Goal: Communication & Community: Answer question/provide support

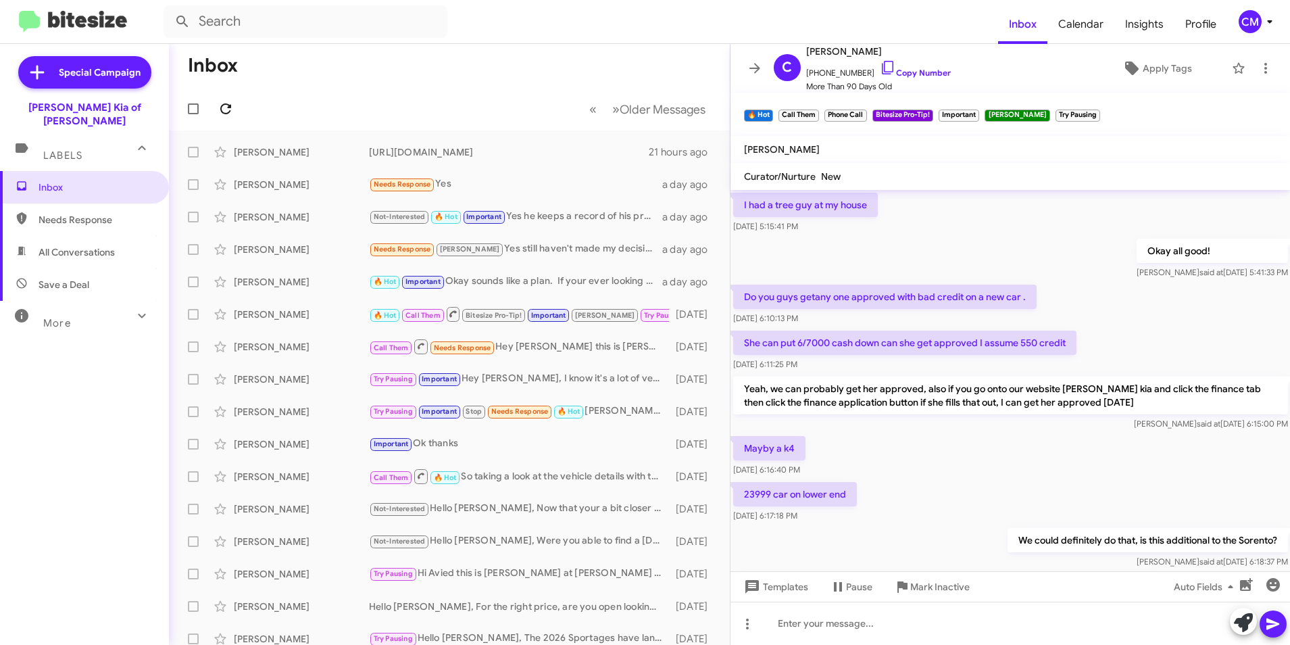
scroll to position [507, 0]
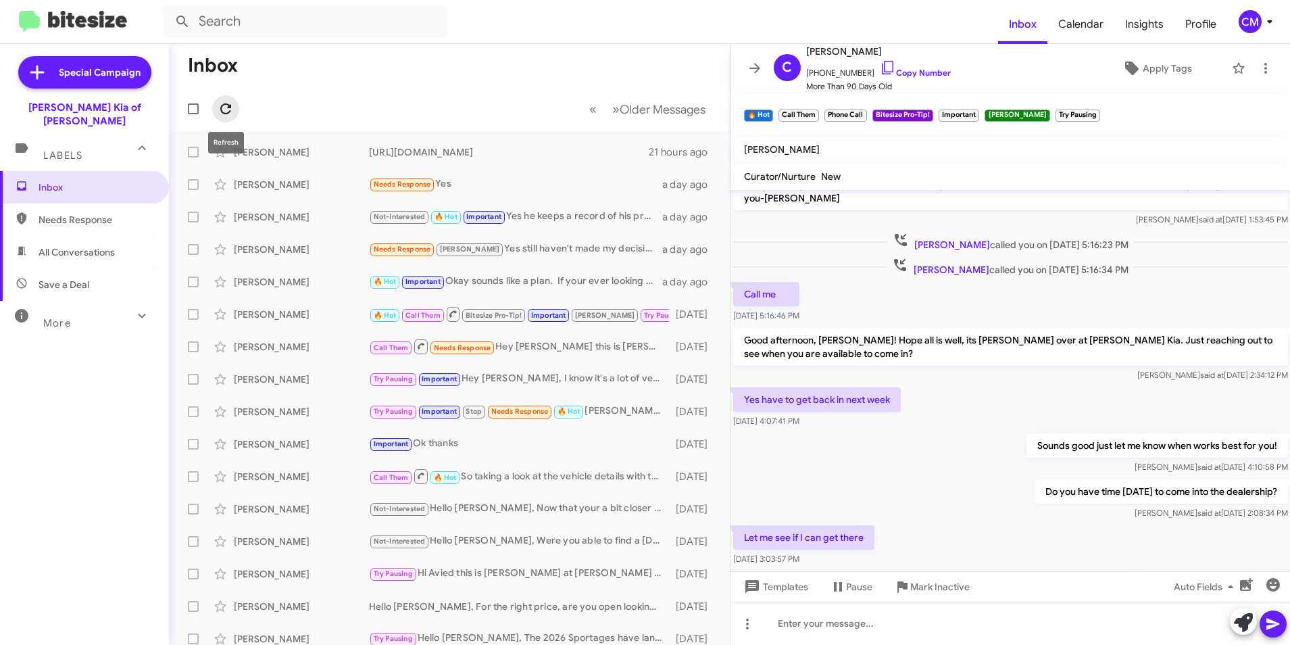
click at [218, 109] on icon at bounding box center [226, 109] width 16 height 16
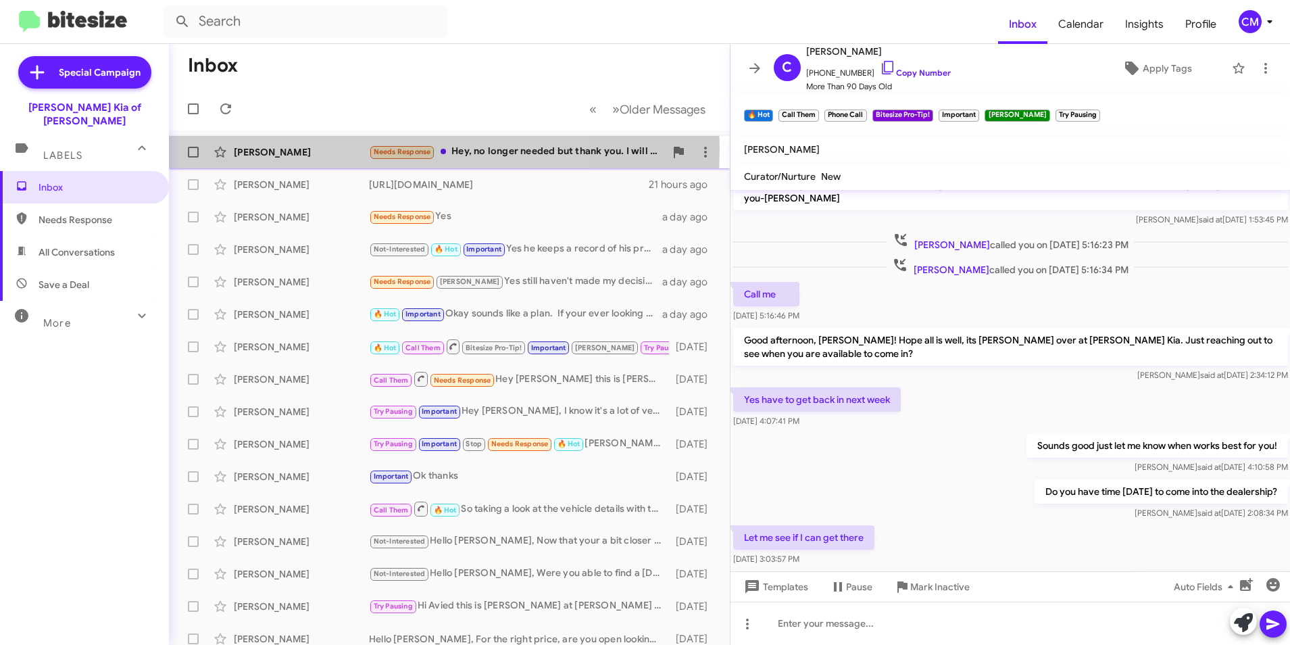
click at [311, 149] on div "[PERSON_NAME]" at bounding box center [301, 152] width 135 height 14
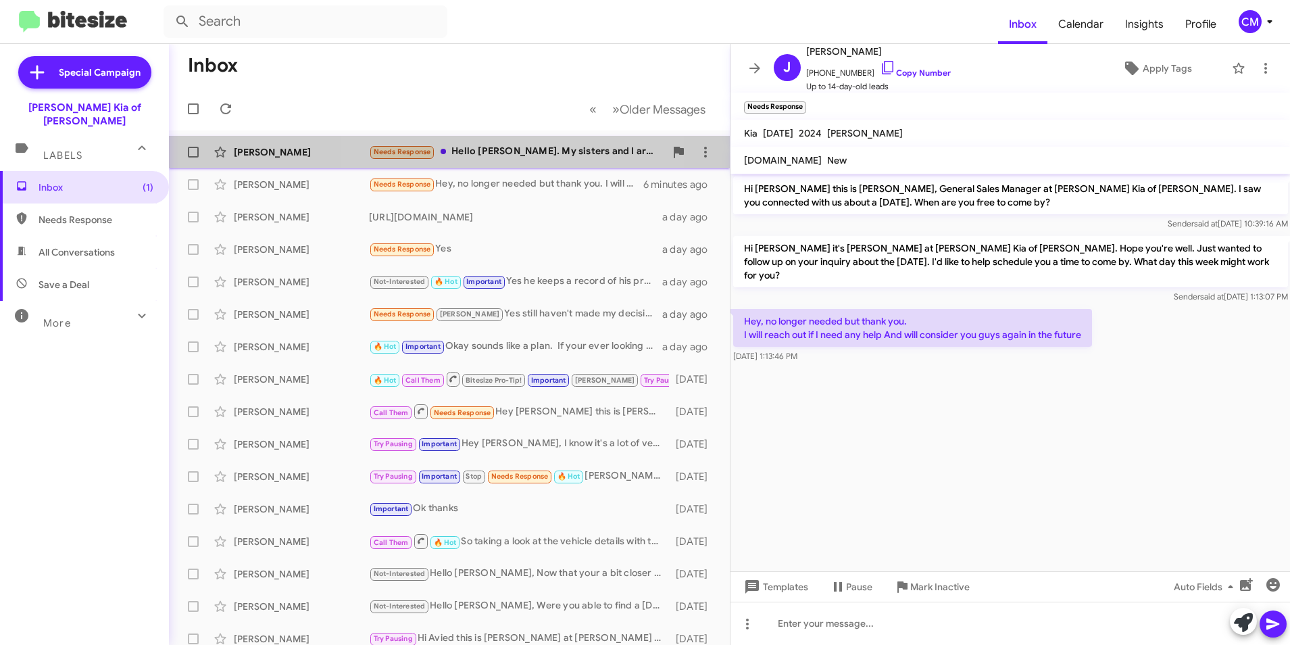
click at [497, 155] on div "Needs Response Hello [PERSON_NAME]. My sisters and I are assisting my father (8…" at bounding box center [517, 152] width 296 height 16
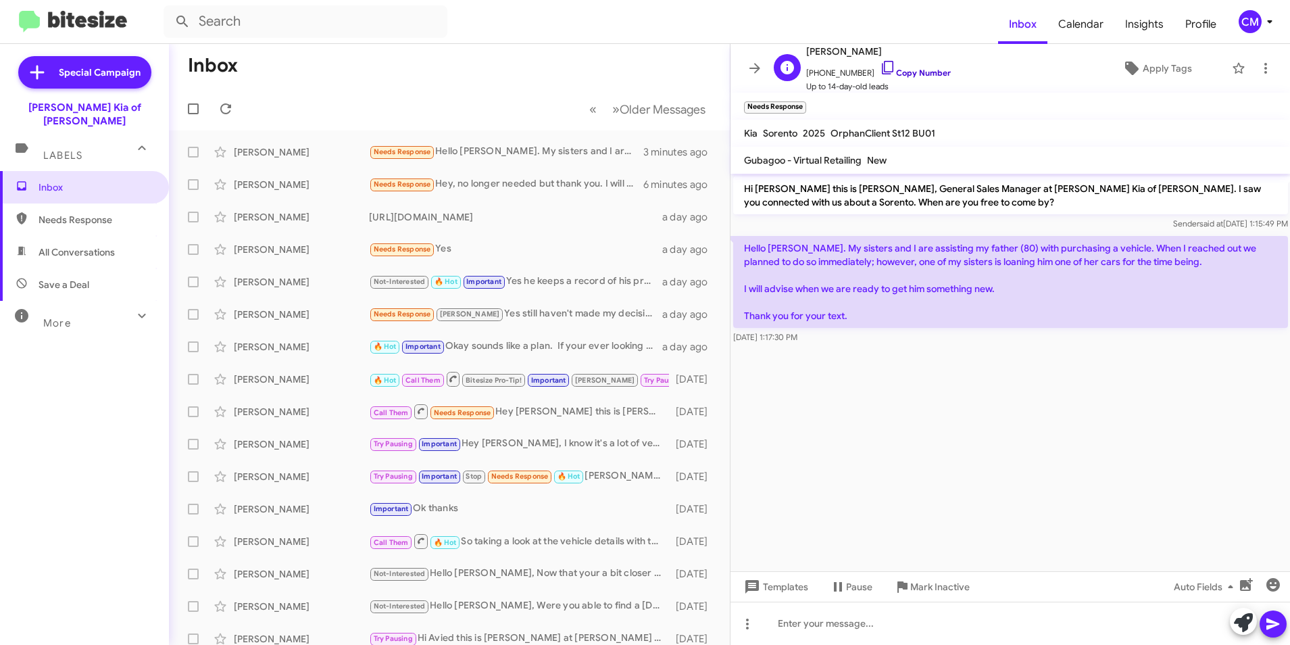
click at [880, 67] on icon at bounding box center [888, 67] width 16 height 16
click at [222, 101] on icon at bounding box center [226, 109] width 16 height 16
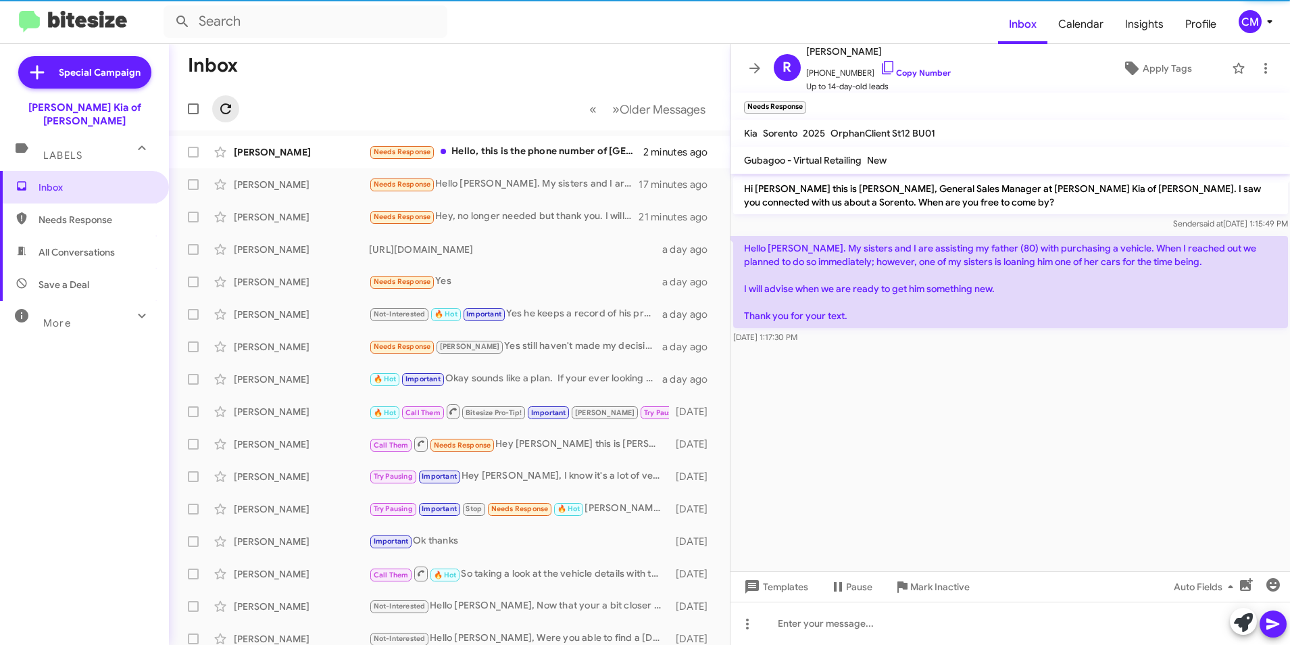
click at [222, 101] on icon at bounding box center [226, 109] width 16 height 16
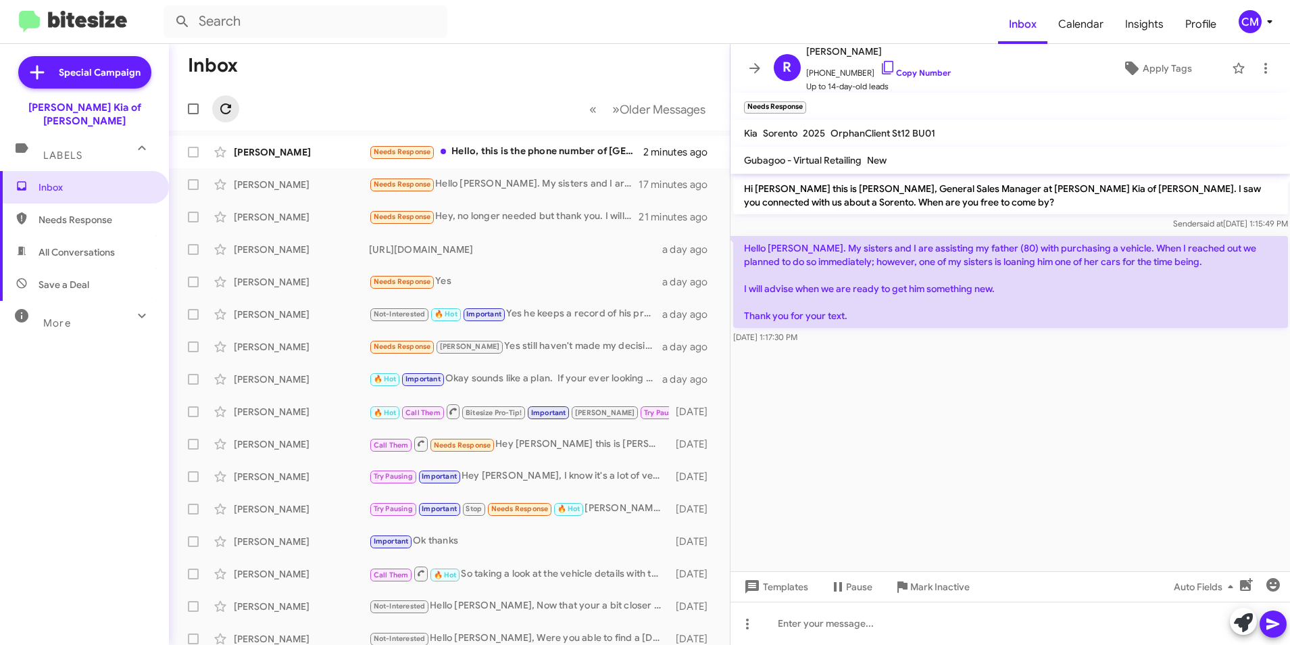
drag, startPoint x: 222, startPoint y: 101, endPoint x: 233, endPoint y: 106, distance: 12.1
click at [224, 101] on icon at bounding box center [226, 109] width 16 height 16
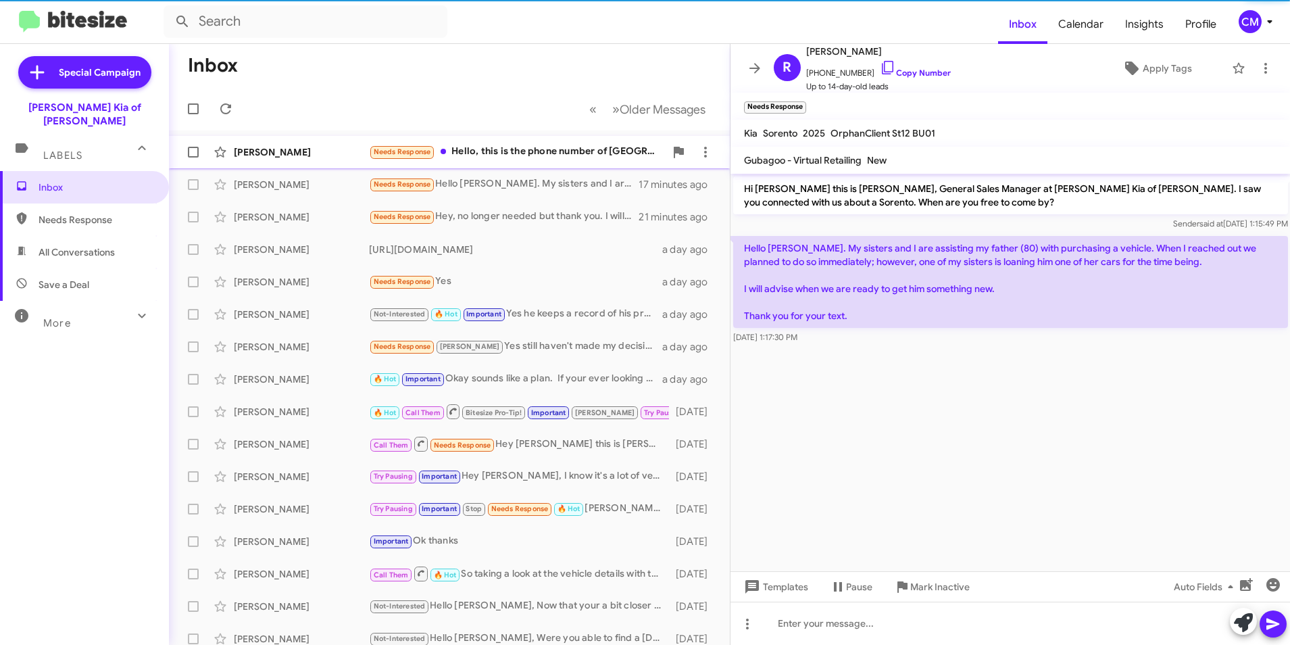
click at [274, 142] on div "[PERSON_NAME] Needs Response Hello, this is the phone number of [GEOGRAPHIC_DAT…" at bounding box center [449, 152] width 539 height 27
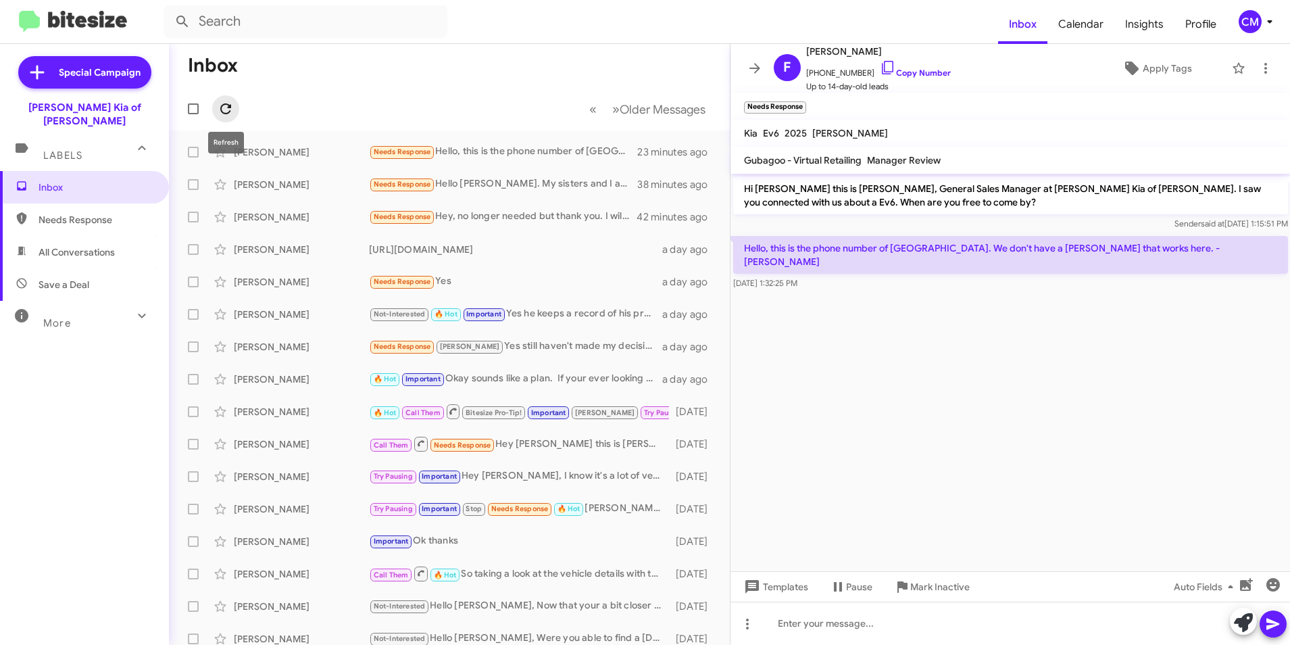
click at [222, 105] on icon at bounding box center [225, 108] width 11 height 11
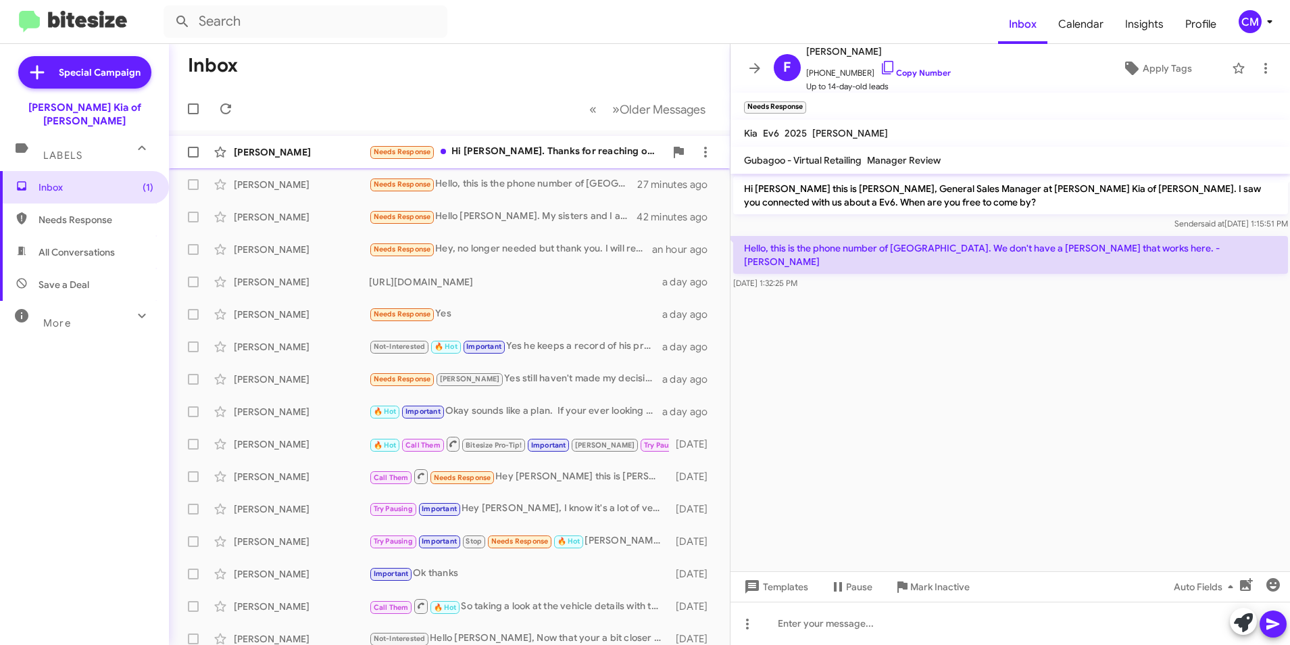
click at [317, 153] on div "[PERSON_NAME]" at bounding box center [301, 152] width 135 height 14
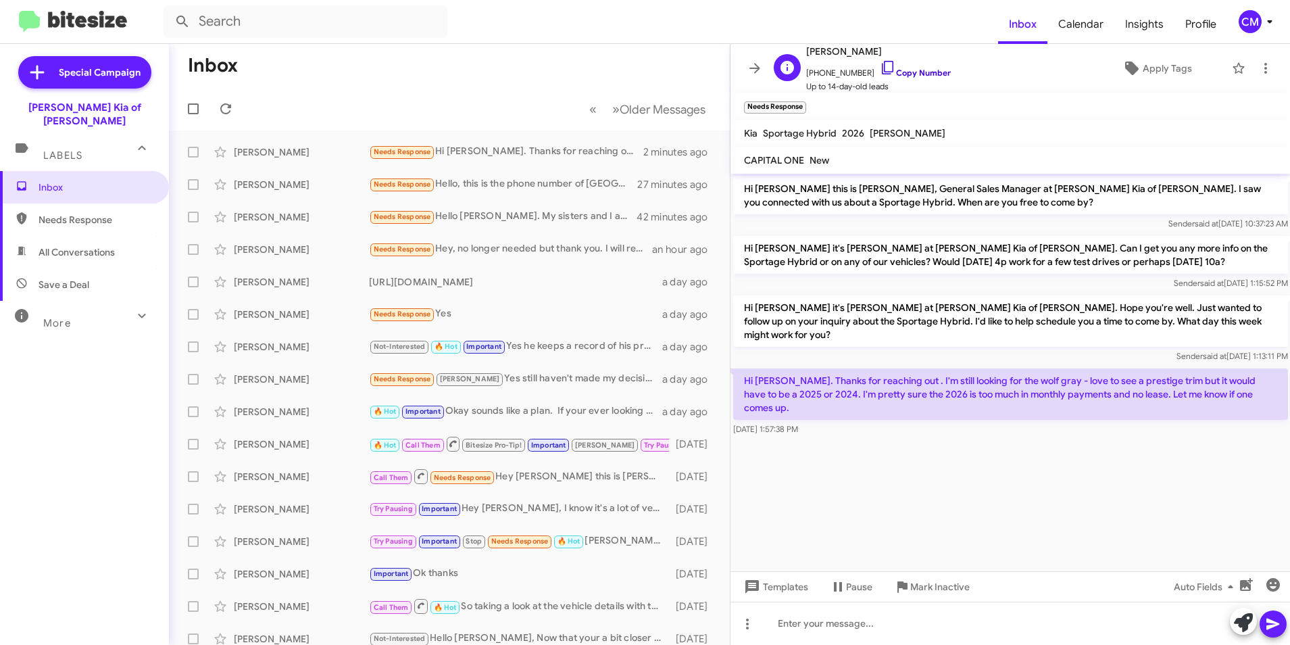
click at [900, 73] on link "Copy Number" at bounding box center [915, 73] width 71 height 10
click at [126, 171] on span "Inbox" at bounding box center [84, 187] width 169 height 32
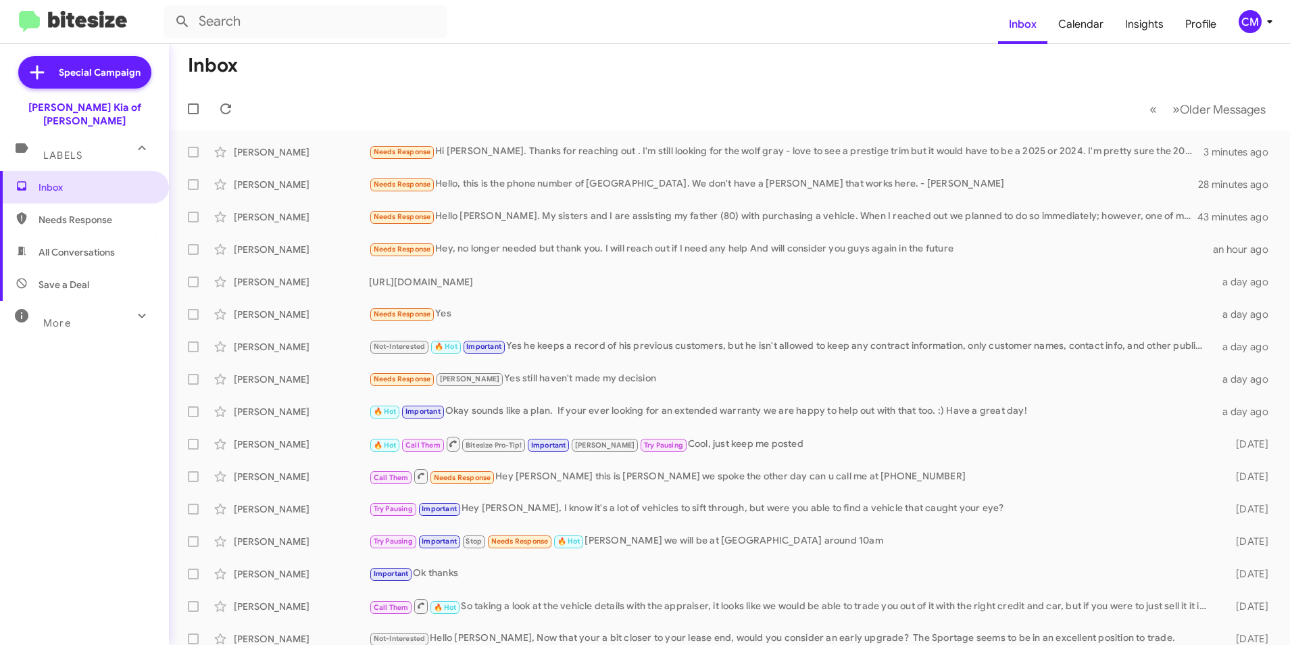
click at [124, 268] on span "Save a Deal" at bounding box center [84, 284] width 169 height 32
type input "in:not-interested"
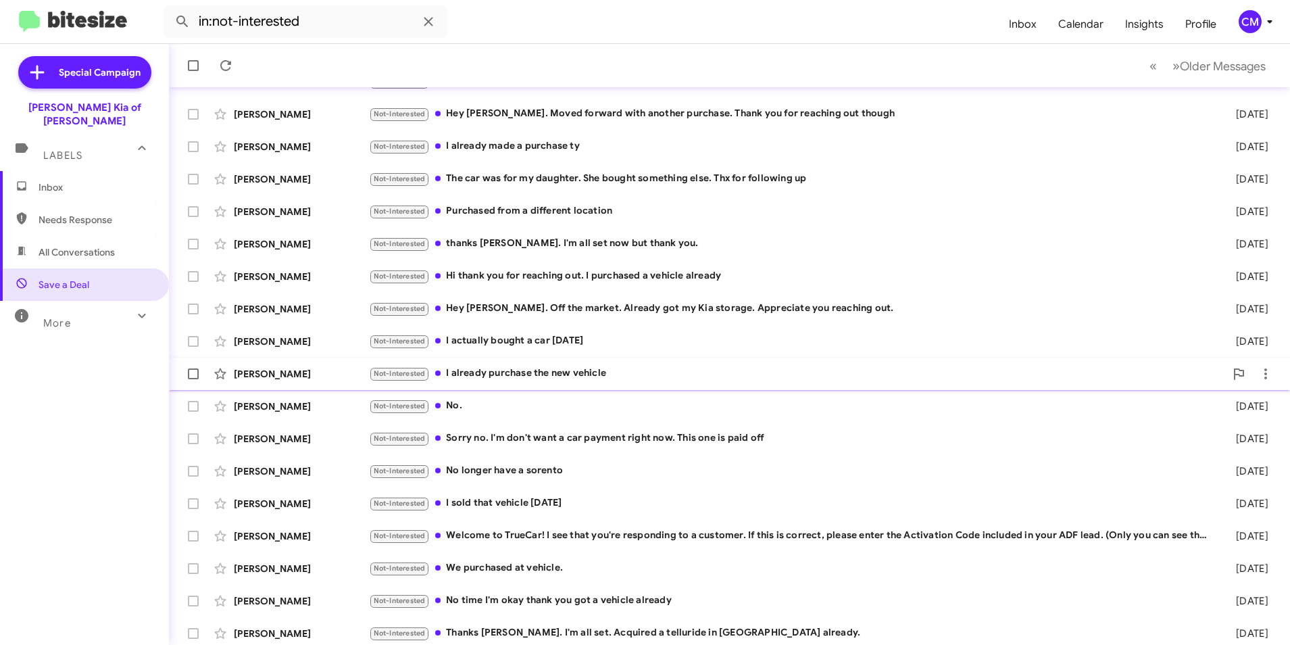
scroll to position [140, 0]
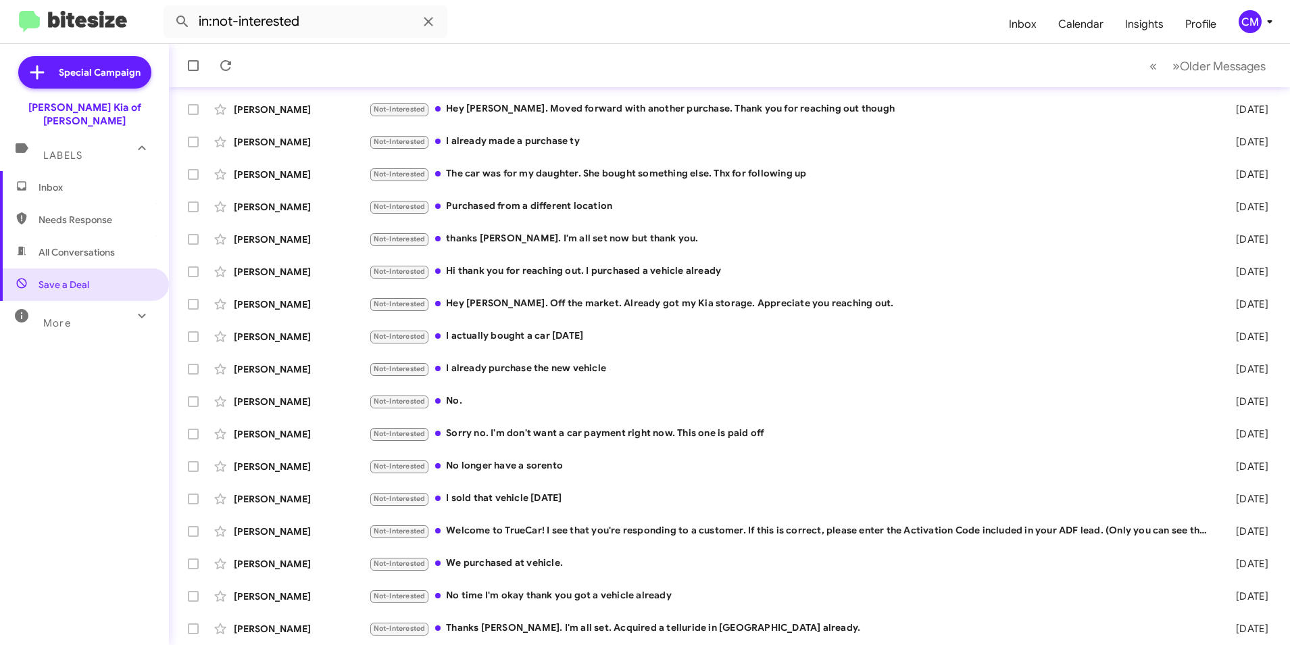
click at [93, 171] on span "Inbox" at bounding box center [84, 187] width 169 height 32
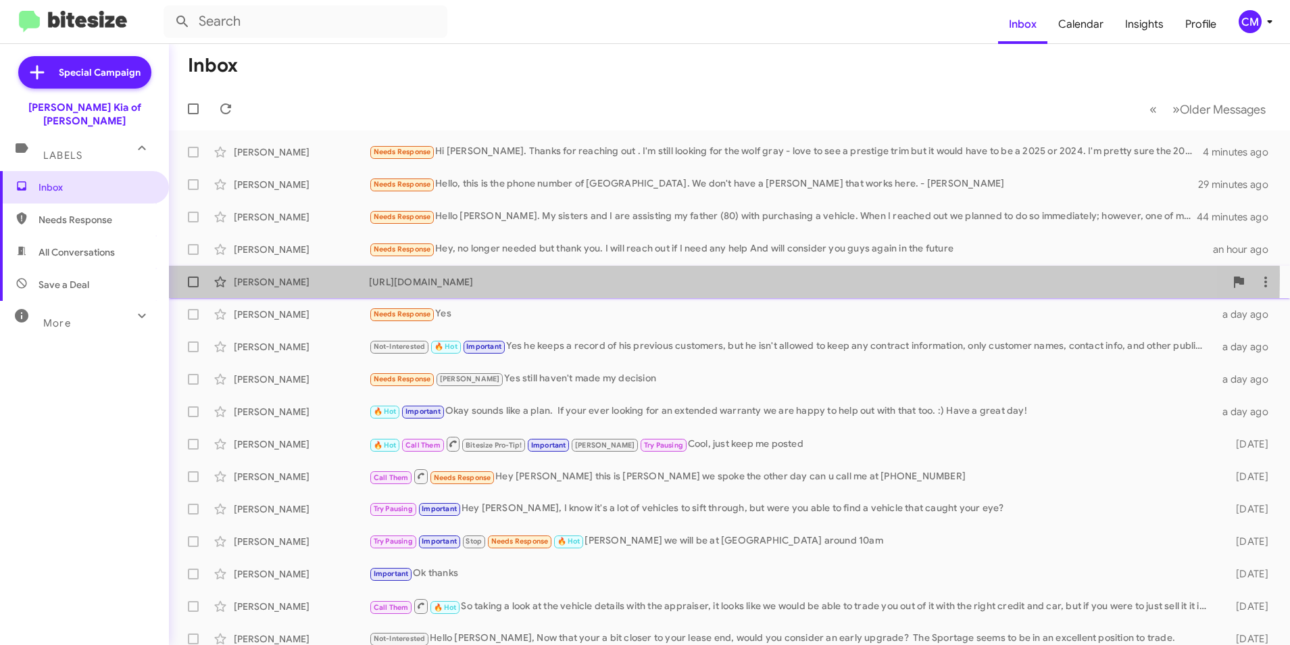
click at [476, 275] on div "[URL][DOMAIN_NAME]" at bounding box center [797, 282] width 856 height 14
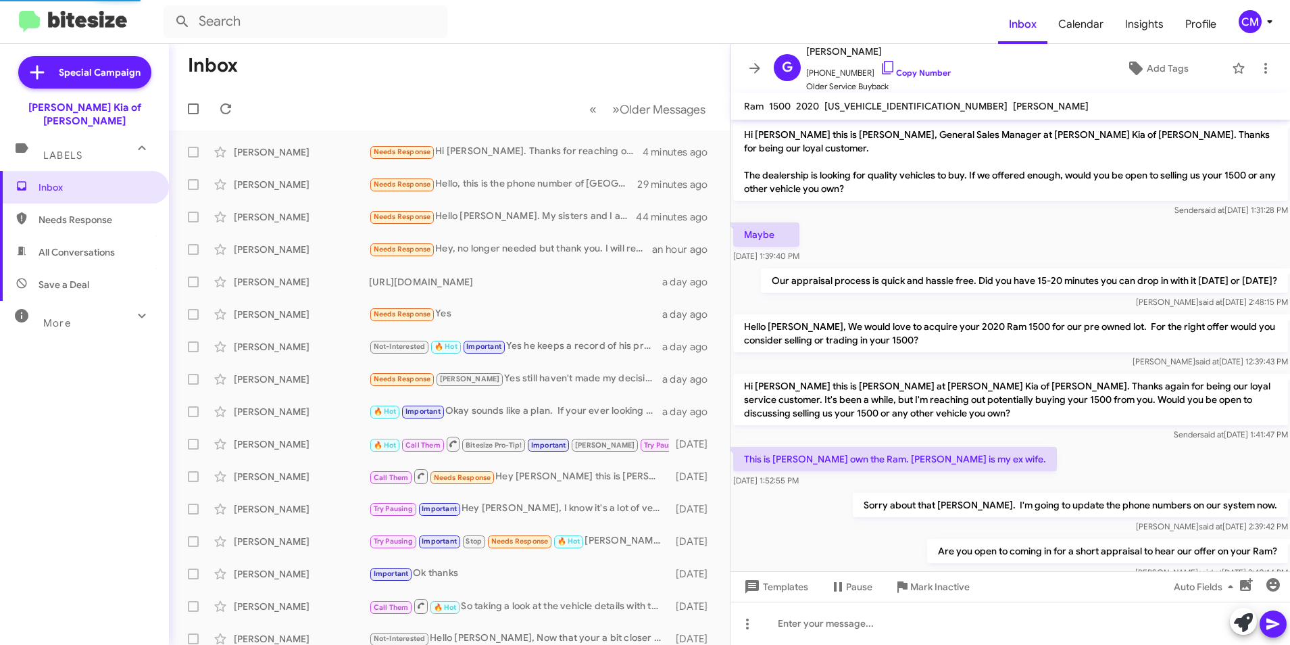
scroll to position [172, 0]
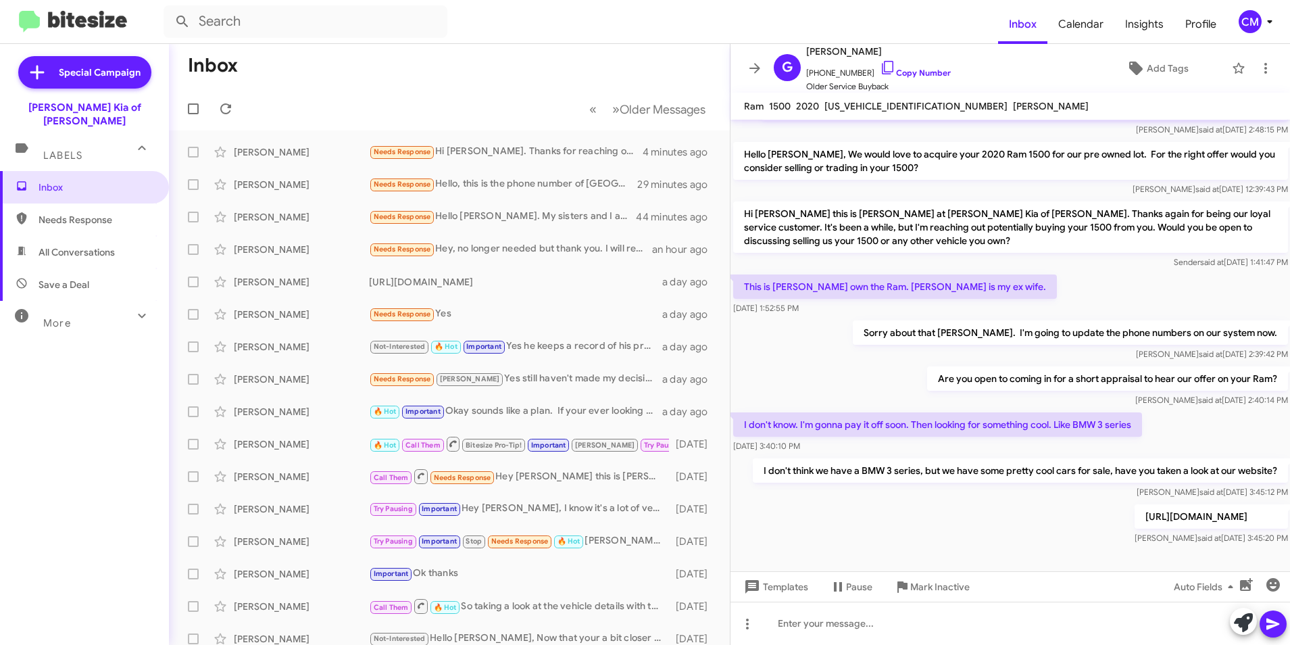
click at [632, 68] on mat-toolbar-row "Inbox" at bounding box center [449, 65] width 561 height 43
click at [751, 73] on icon at bounding box center [755, 68] width 16 height 16
